Goal: Transaction & Acquisition: Obtain resource

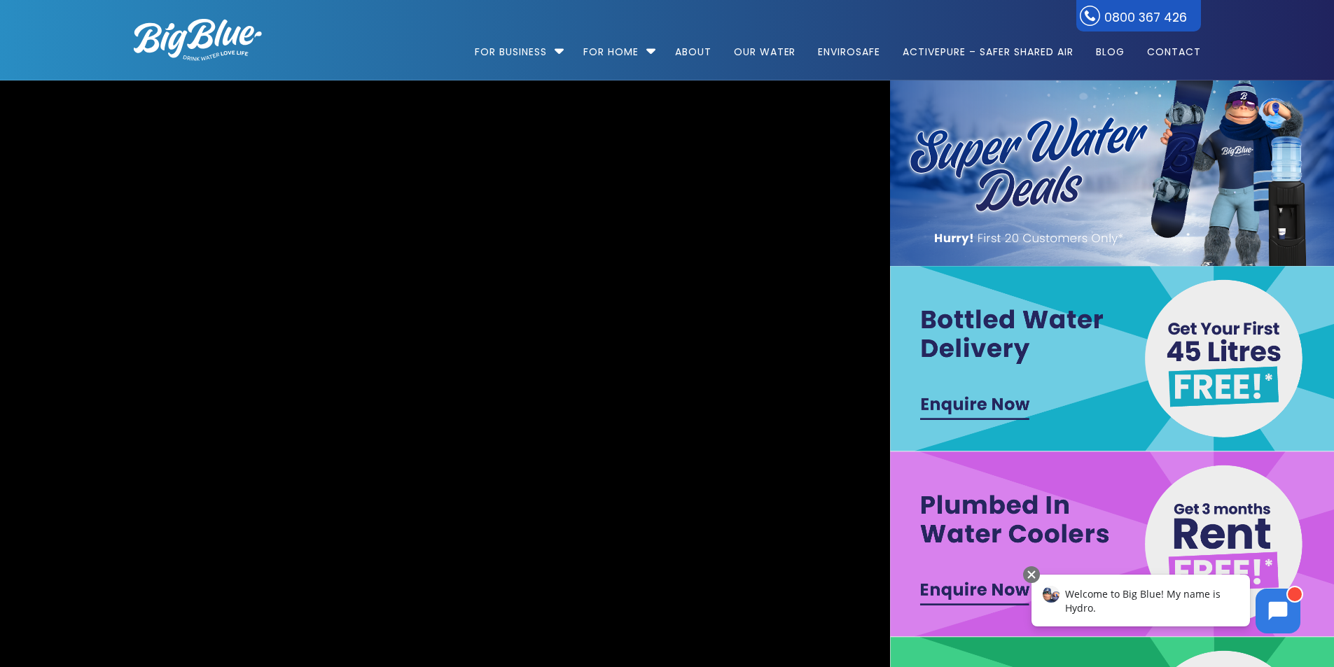
click at [1195, 535] on img at bounding box center [1112, 545] width 445 height 186
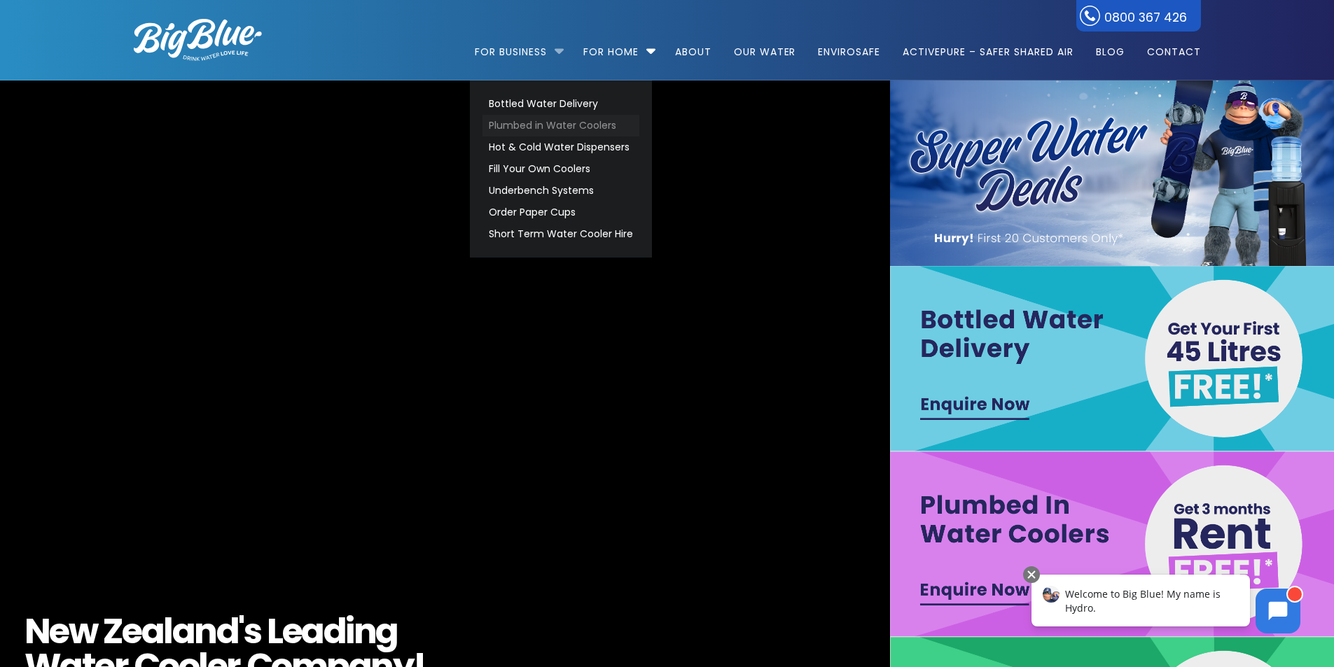
click at [543, 134] on link "Plumbed in Water Coolers" at bounding box center [560, 126] width 157 height 22
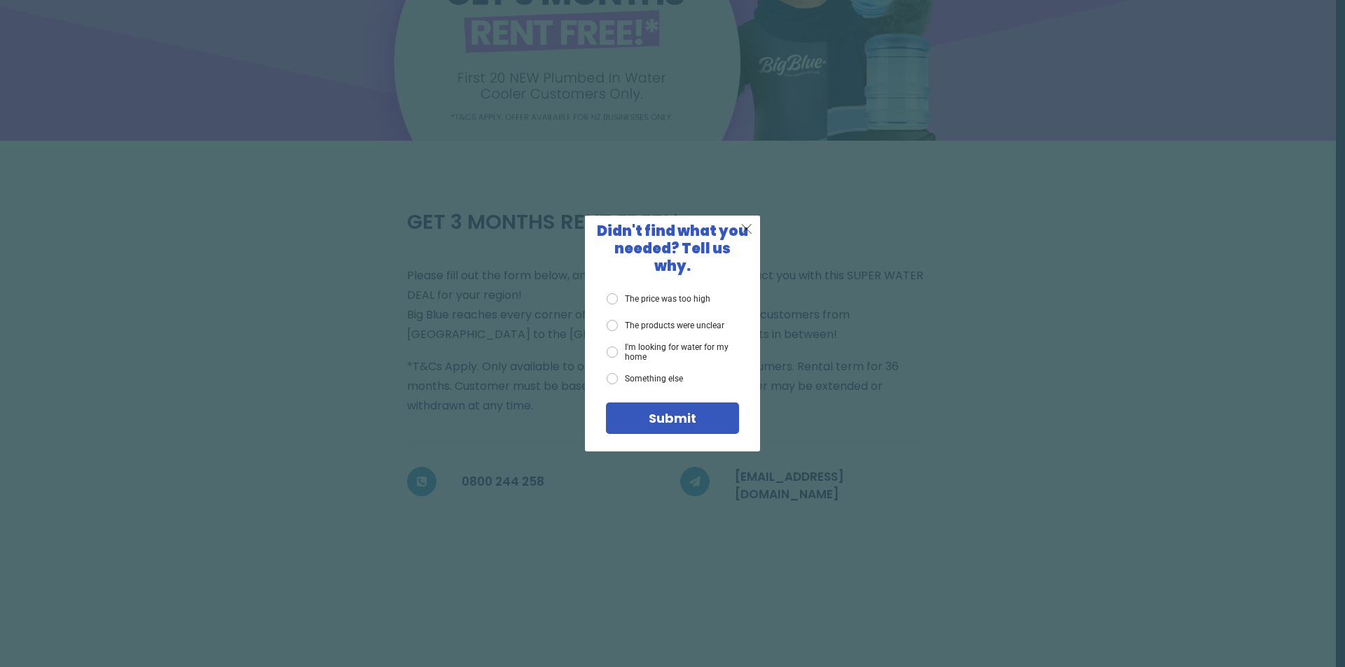
click at [749, 233] on span "X" at bounding box center [746, 229] width 13 height 18
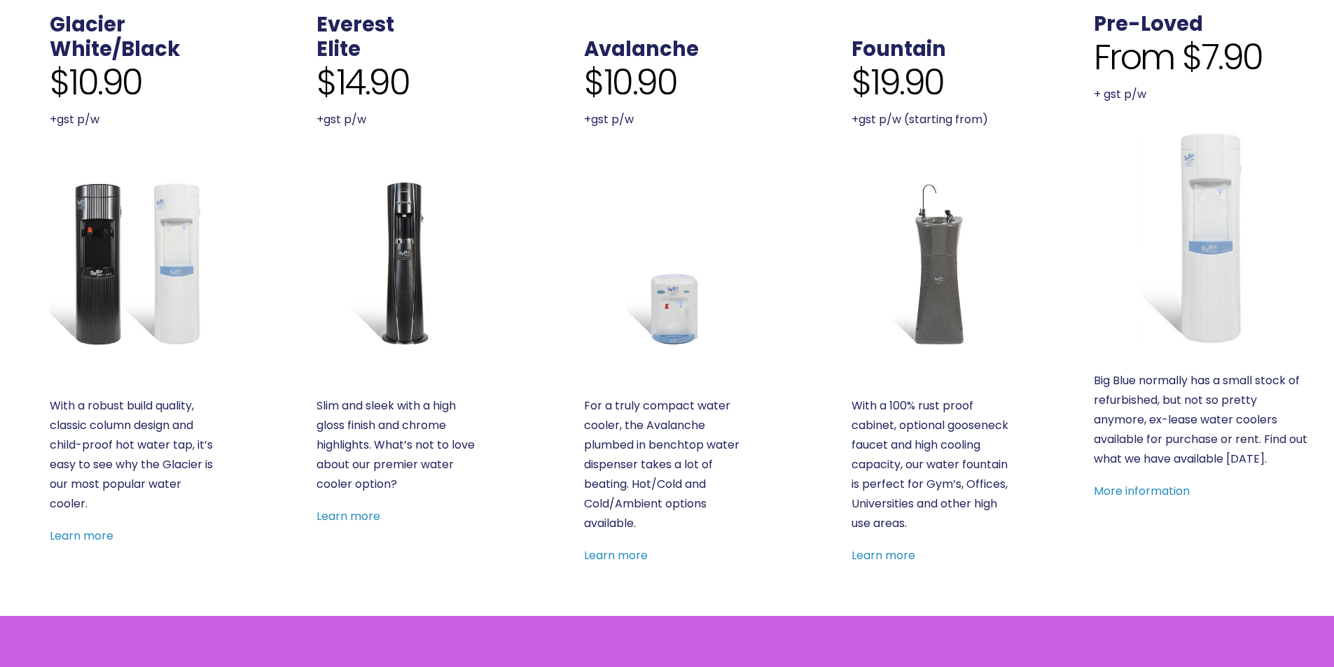
scroll to position [560, 0]
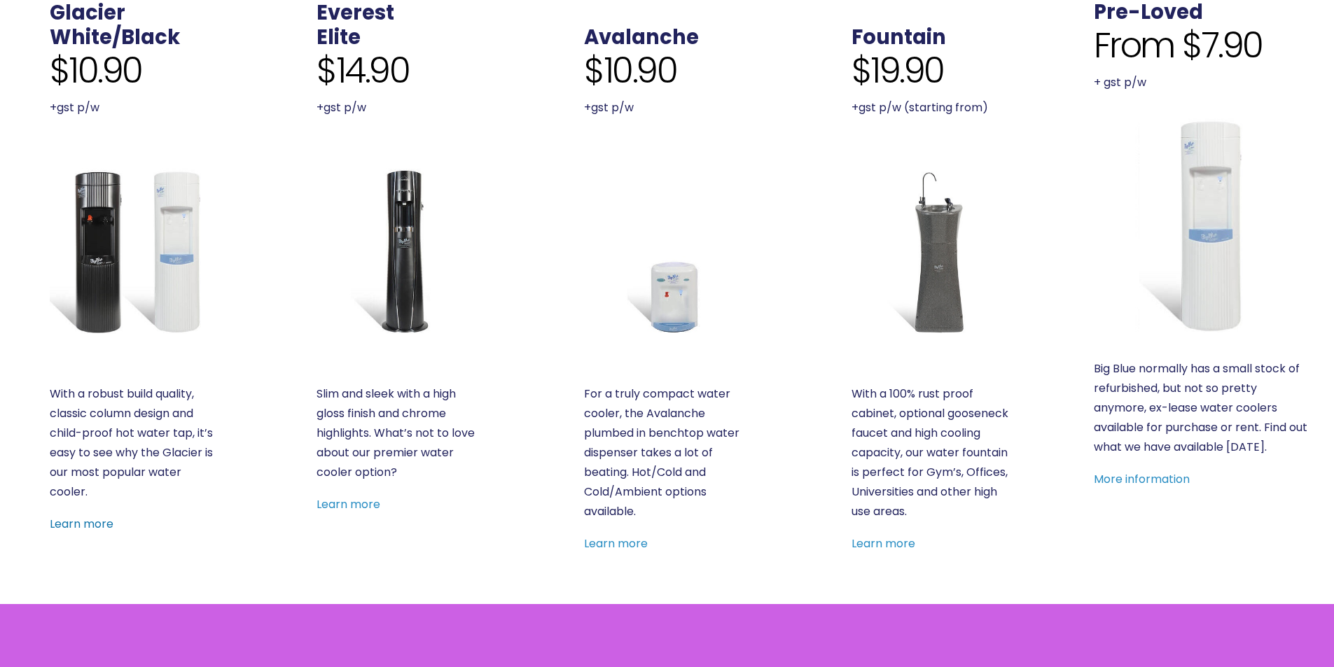
click at [74, 526] on link "Learn more" at bounding box center [82, 524] width 64 height 16
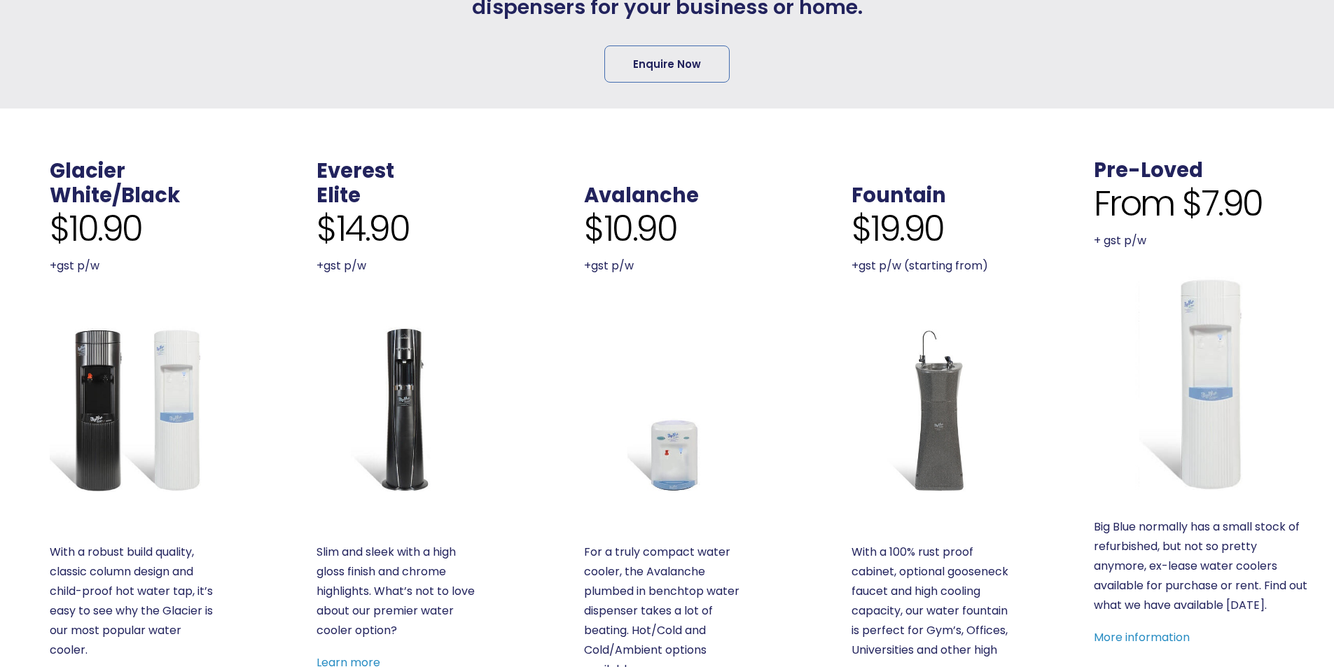
scroll to position [490, 0]
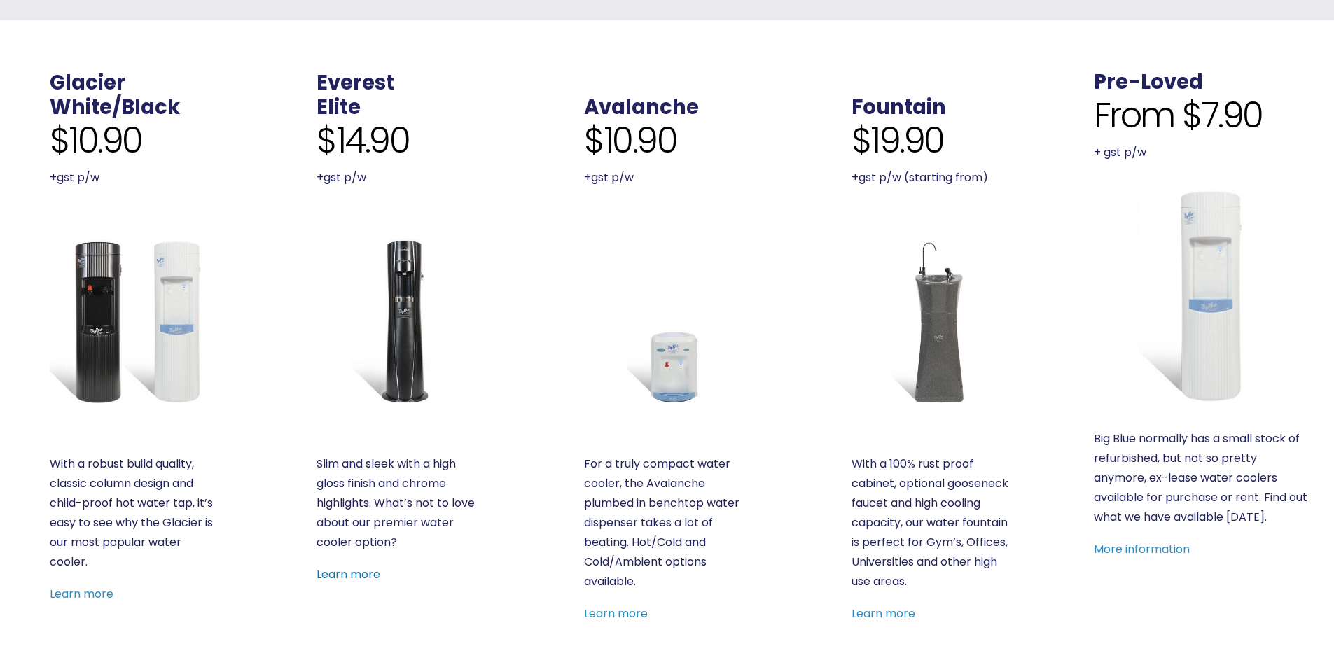
click at [372, 575] on link "Learn more" at bounding box center [349, 575] width 64 height 16
click at [175, 389] on img at bounding box center [133, 321] width 166 height 166
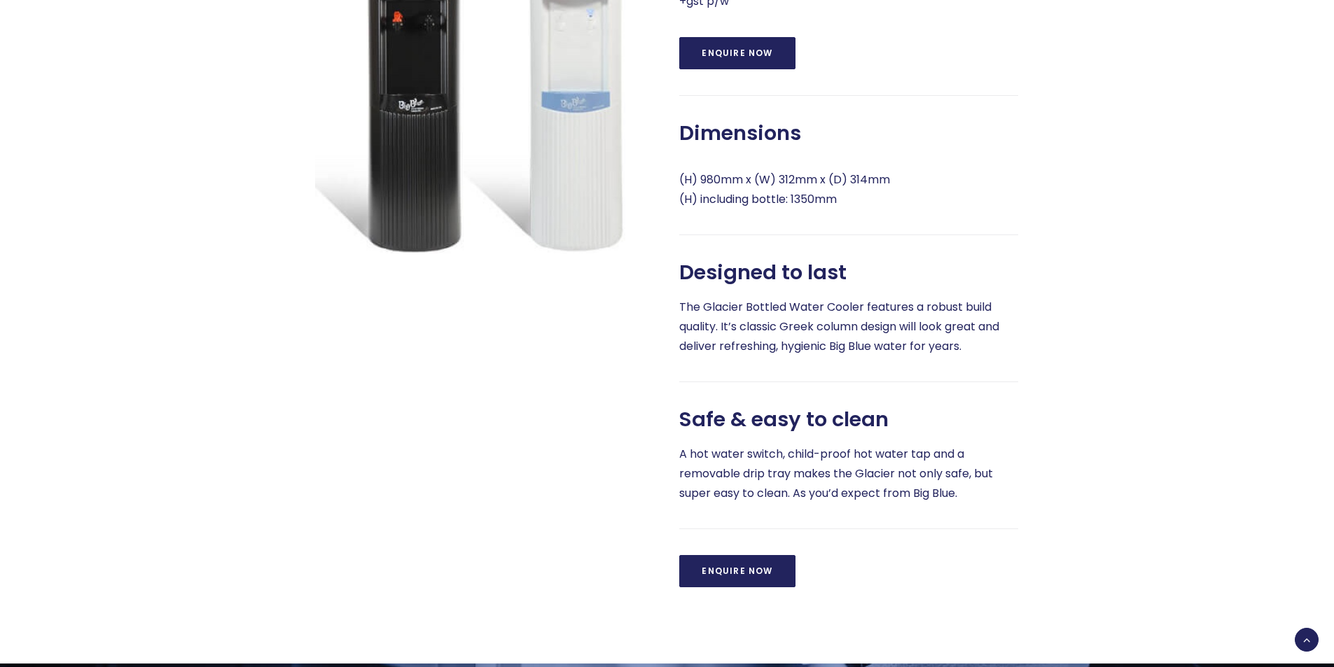
scroll to position [770, 0]
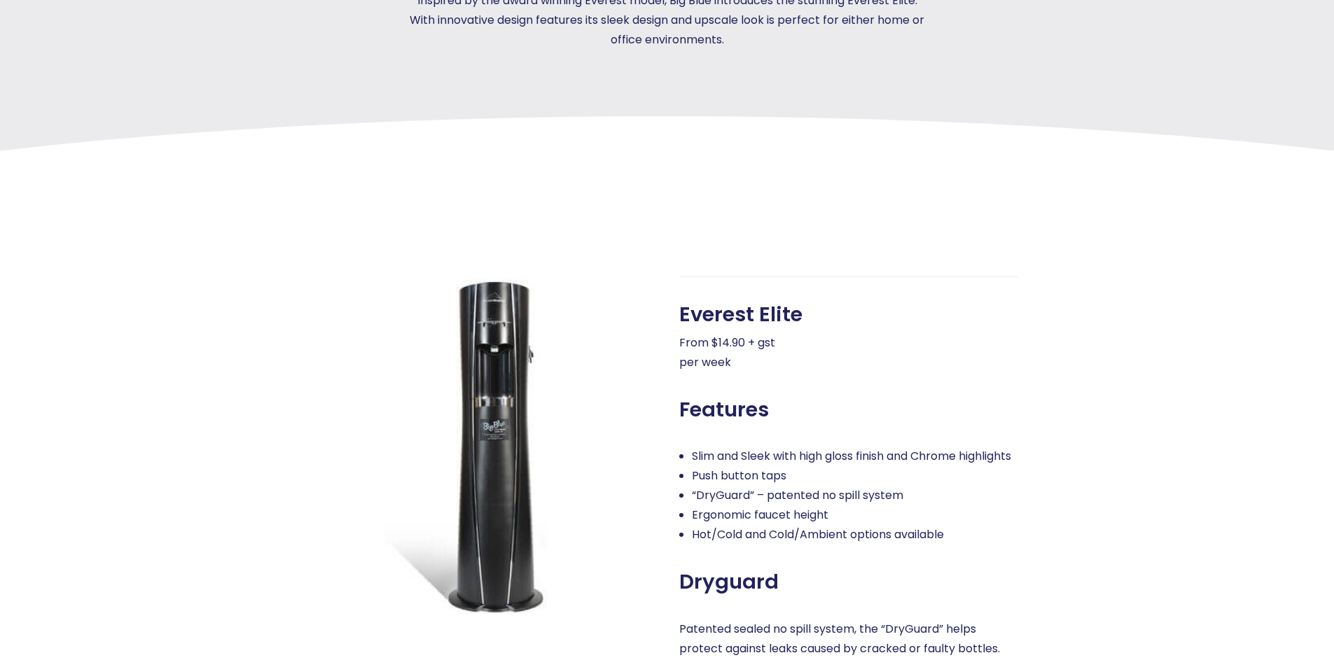
scroll to position [280, 0]
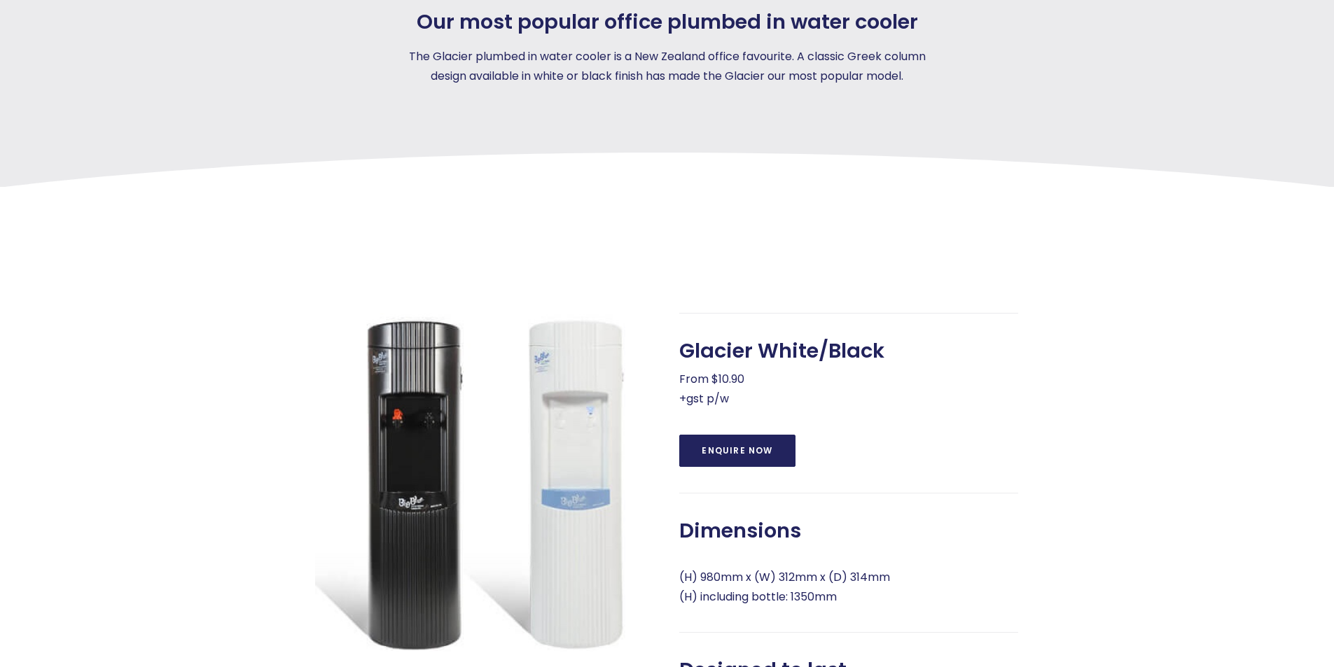
scroll to position [560, 0]
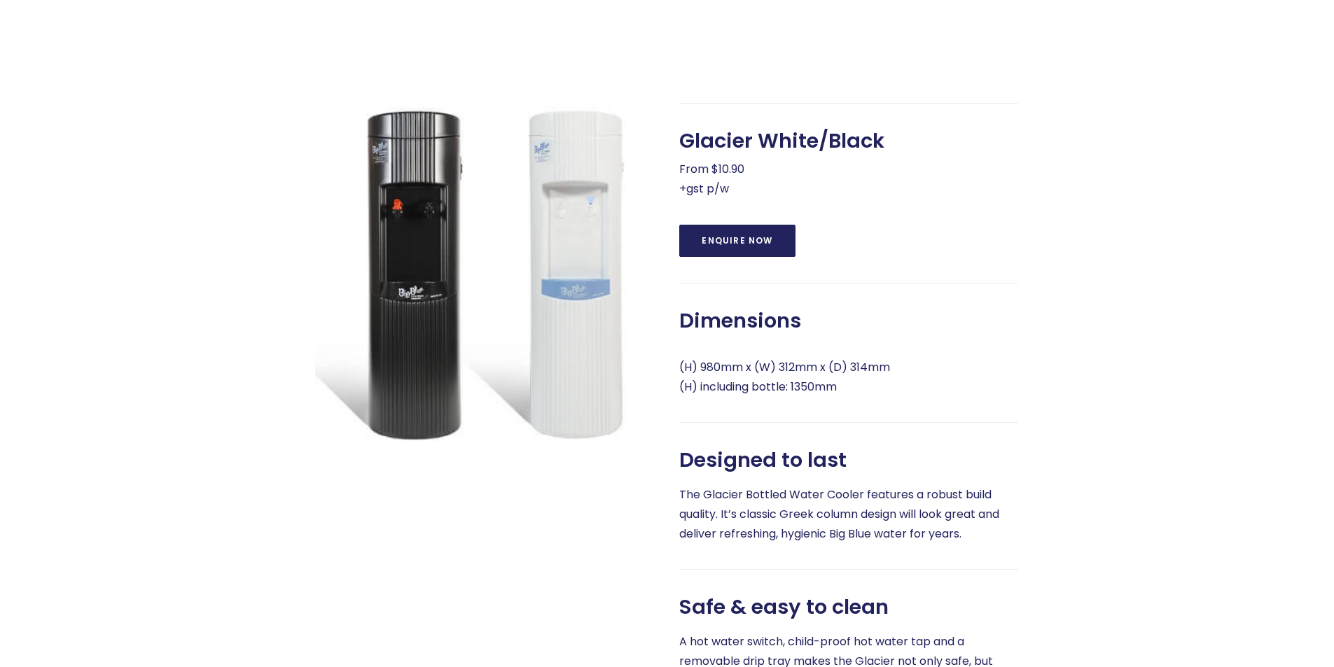
click at [765, 257] on link "Enquire Now" at bounding box center [737, 241] width 116 height 32
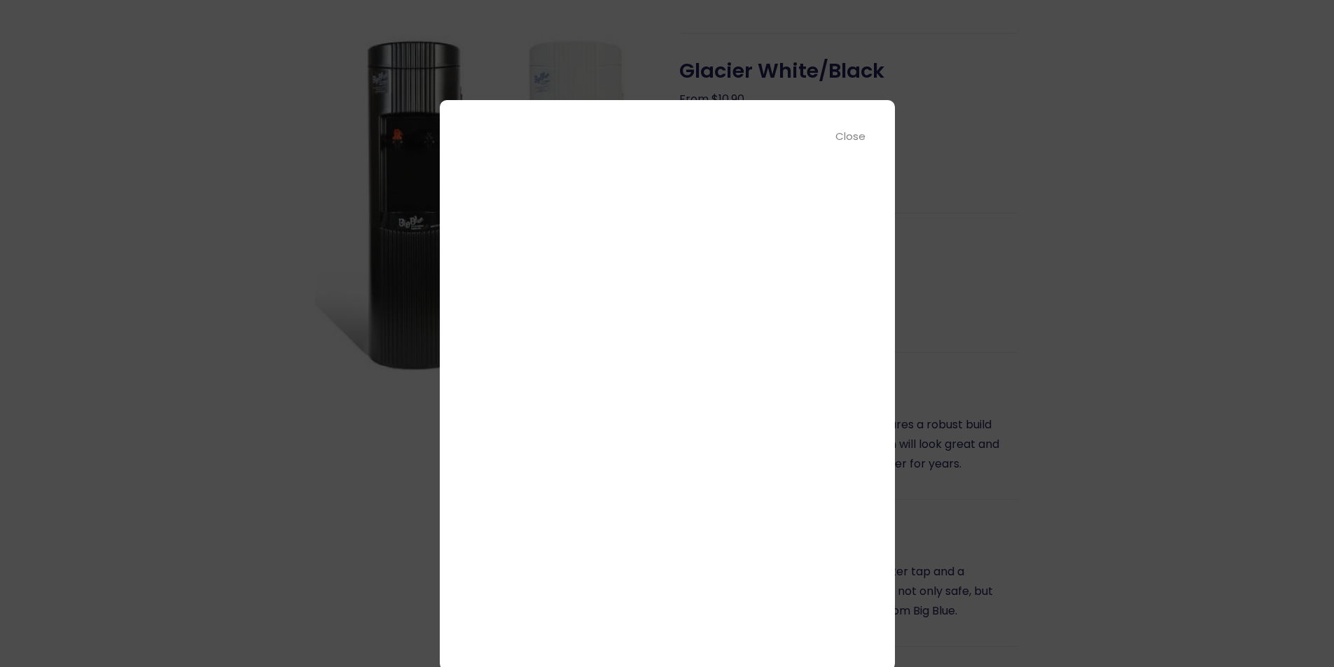
scroll to position [0, 0]
